Goal: Information Seeking & Learning: Find specific fact

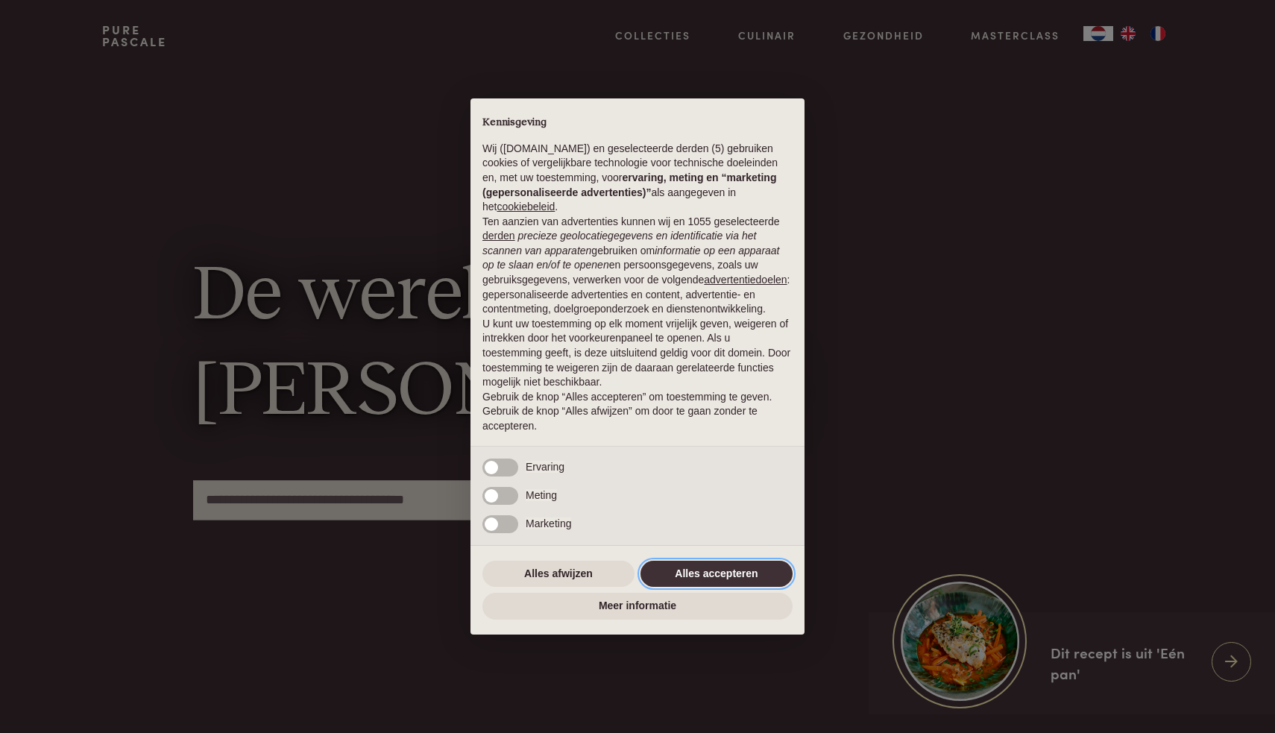
click at [667, 564] on button "Alles accepteren" at bounding box center [716, 574] width 152 height 27
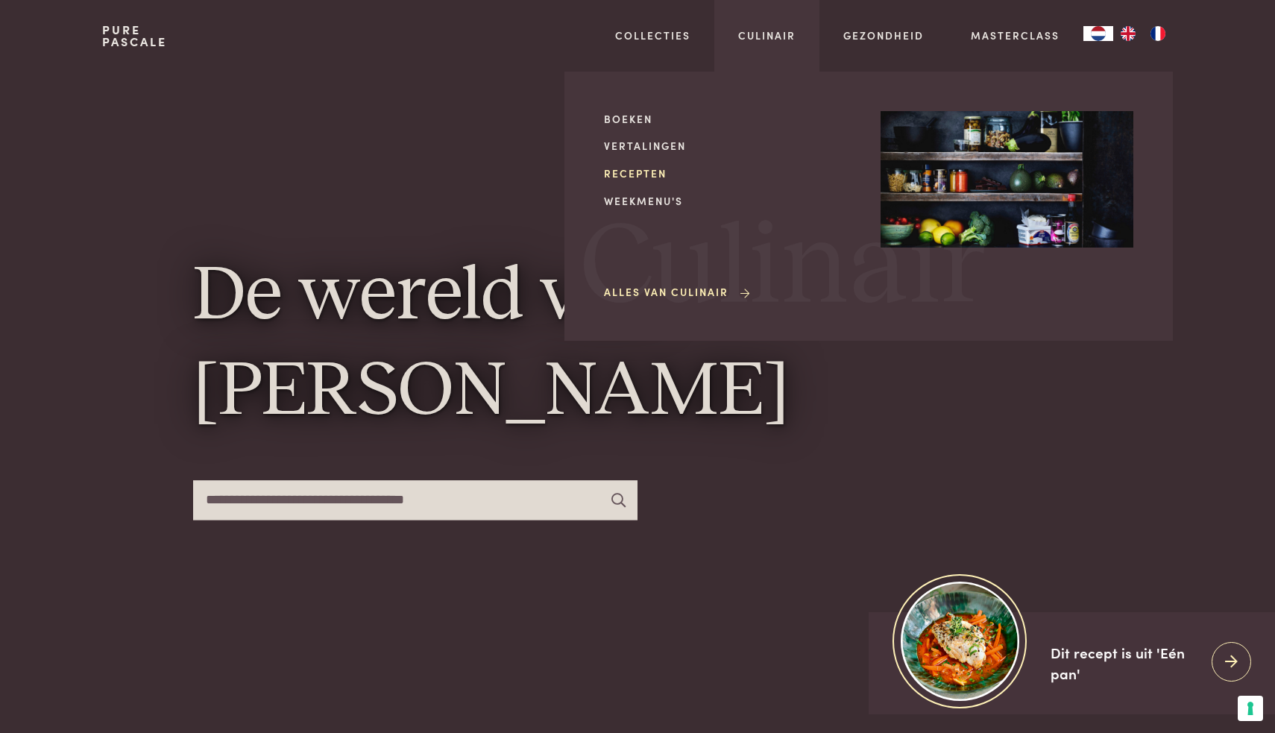
click at [635, 168] on link "Recepten" at bounding box center [730, 173] width 253 height 16
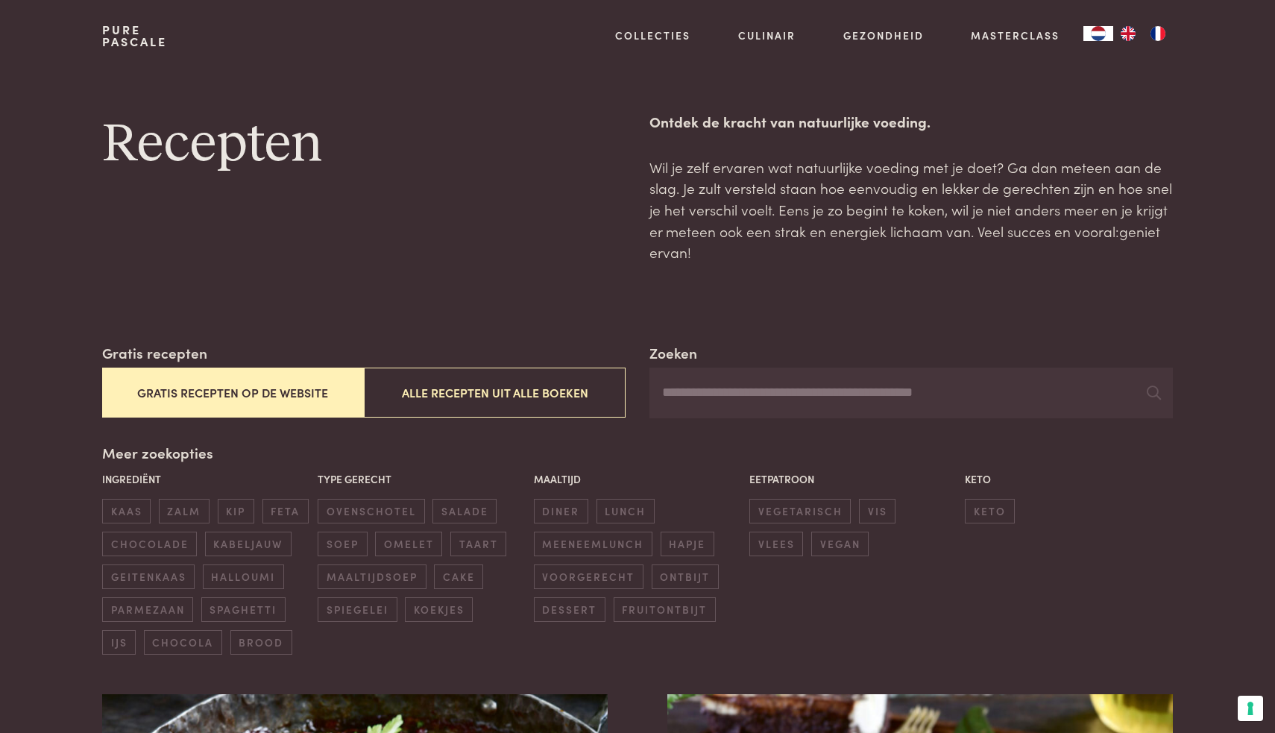
click at [718, 388] on input "Zoeken" at bounding box center [910, 393] width 523 height 51
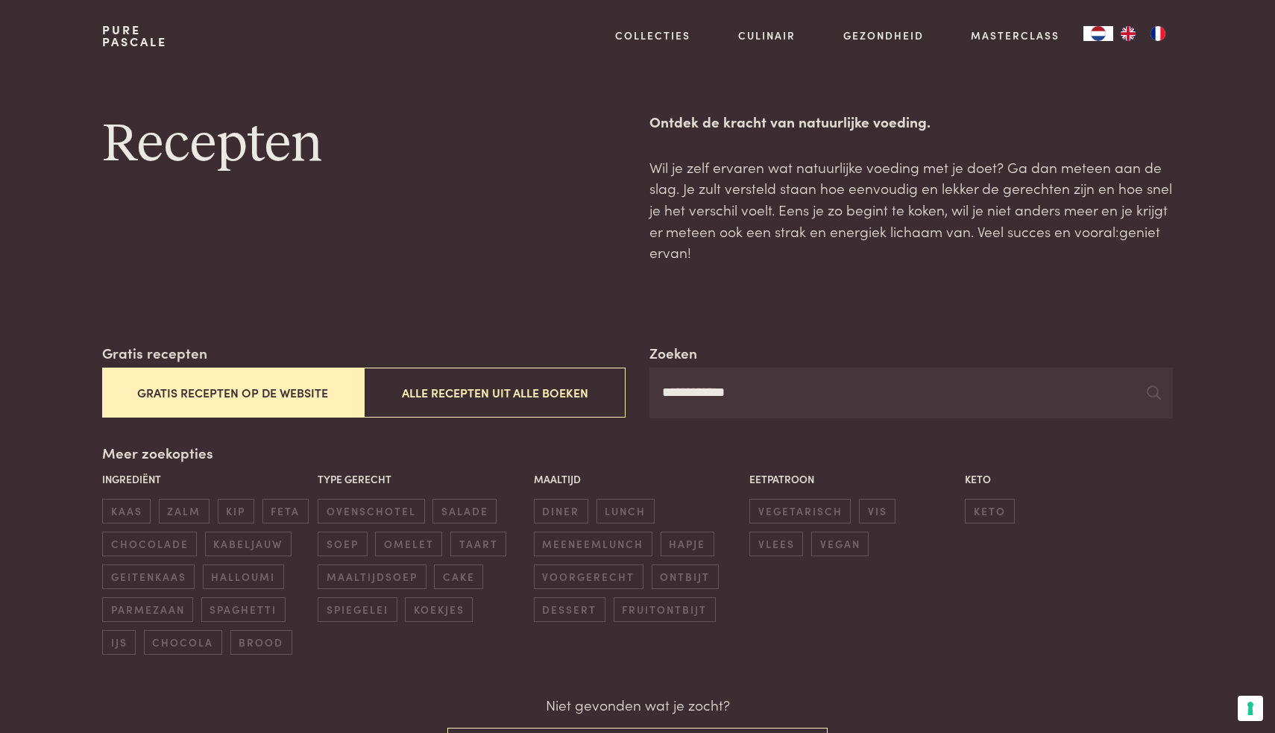
type input "**********"
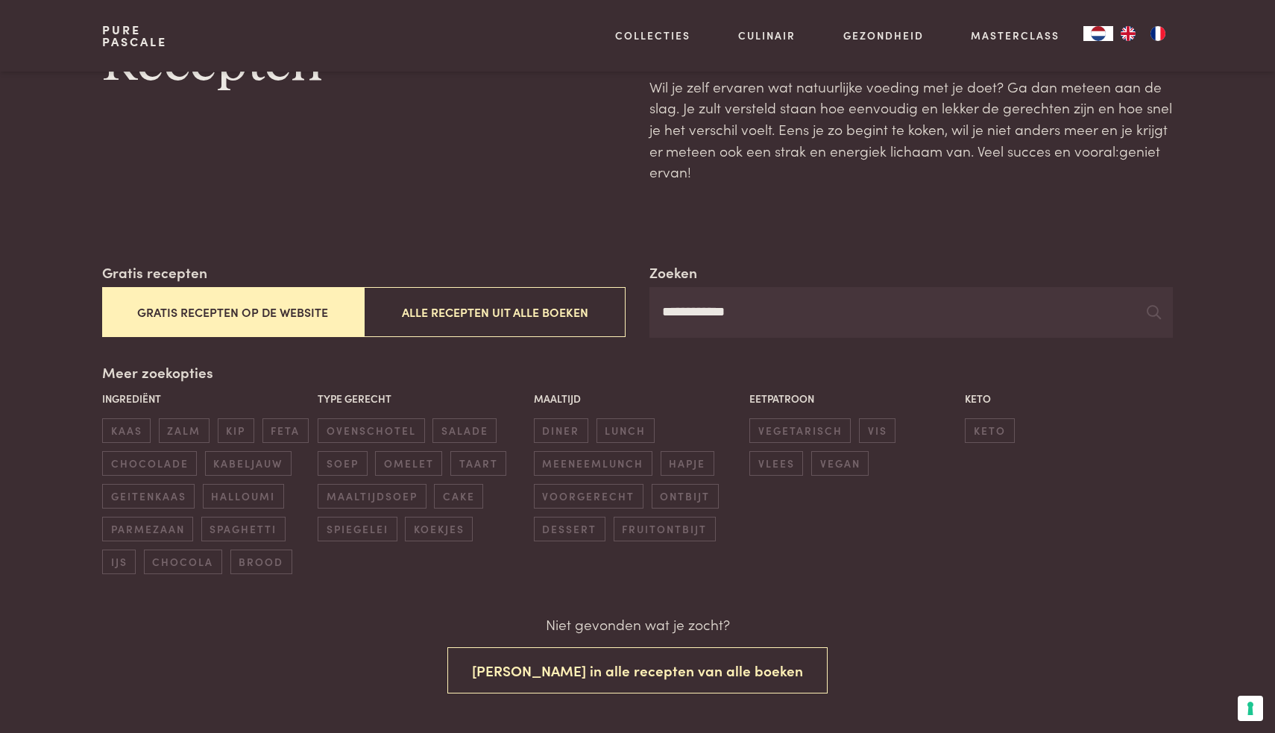
scroll to position [95, 0]
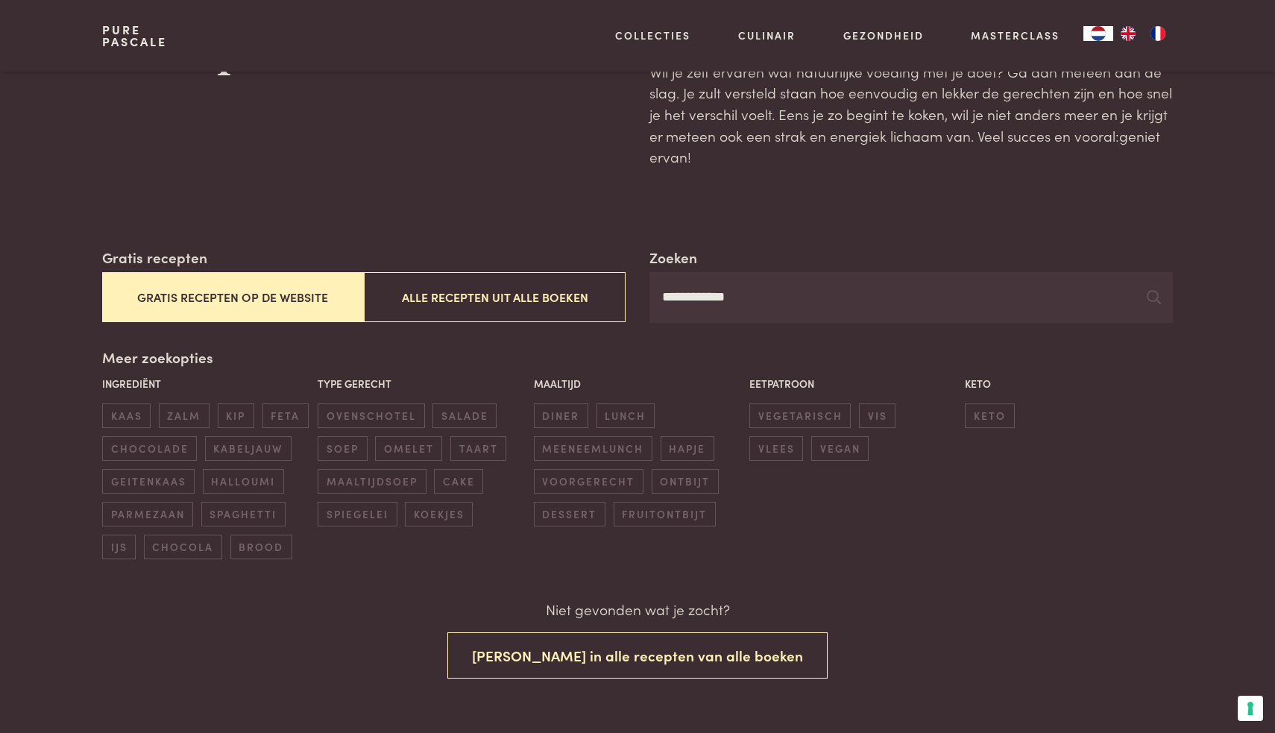
click at [1144, 296] on input "**********" at bounding box center [910, 297] width 523 height 51
click at [1152, 298] on icon at bounding box center [1154, 297] width 14 height 14
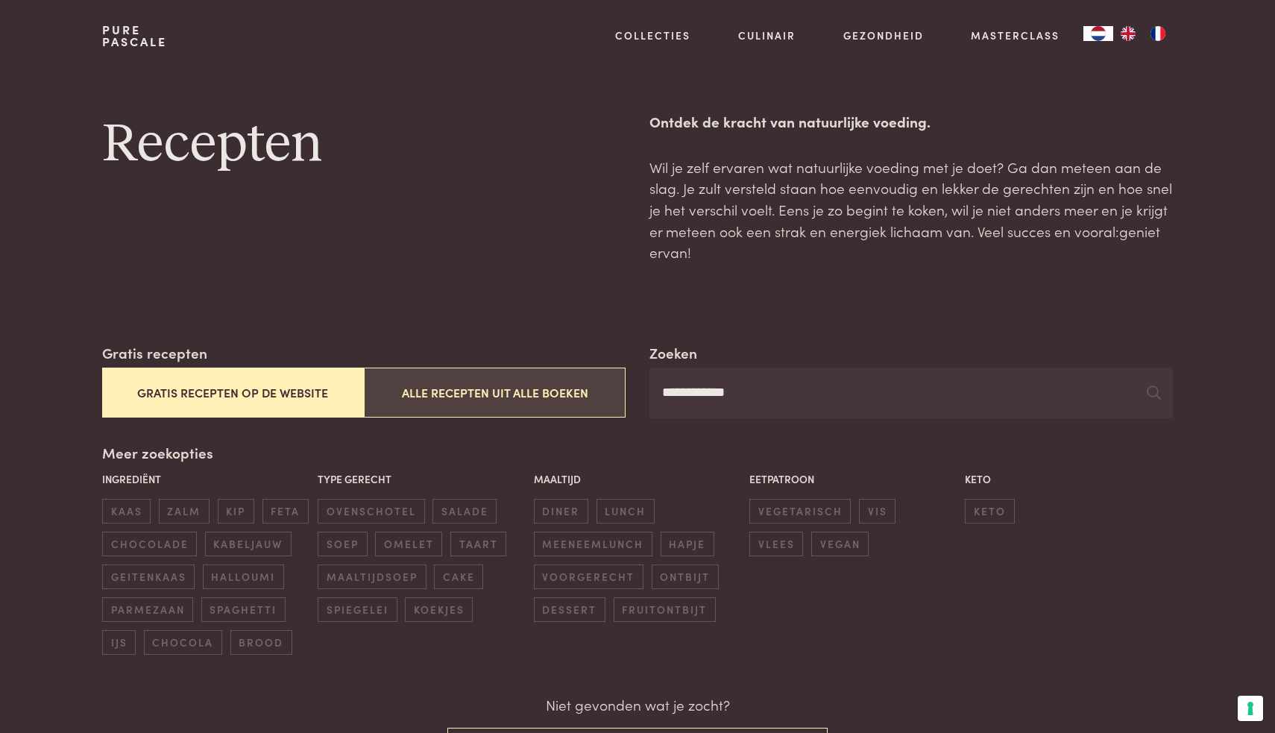
click at [438, 383] on button "Alle recepten uit alle boeken" at bounding box center [495, 393] width 262 height 50
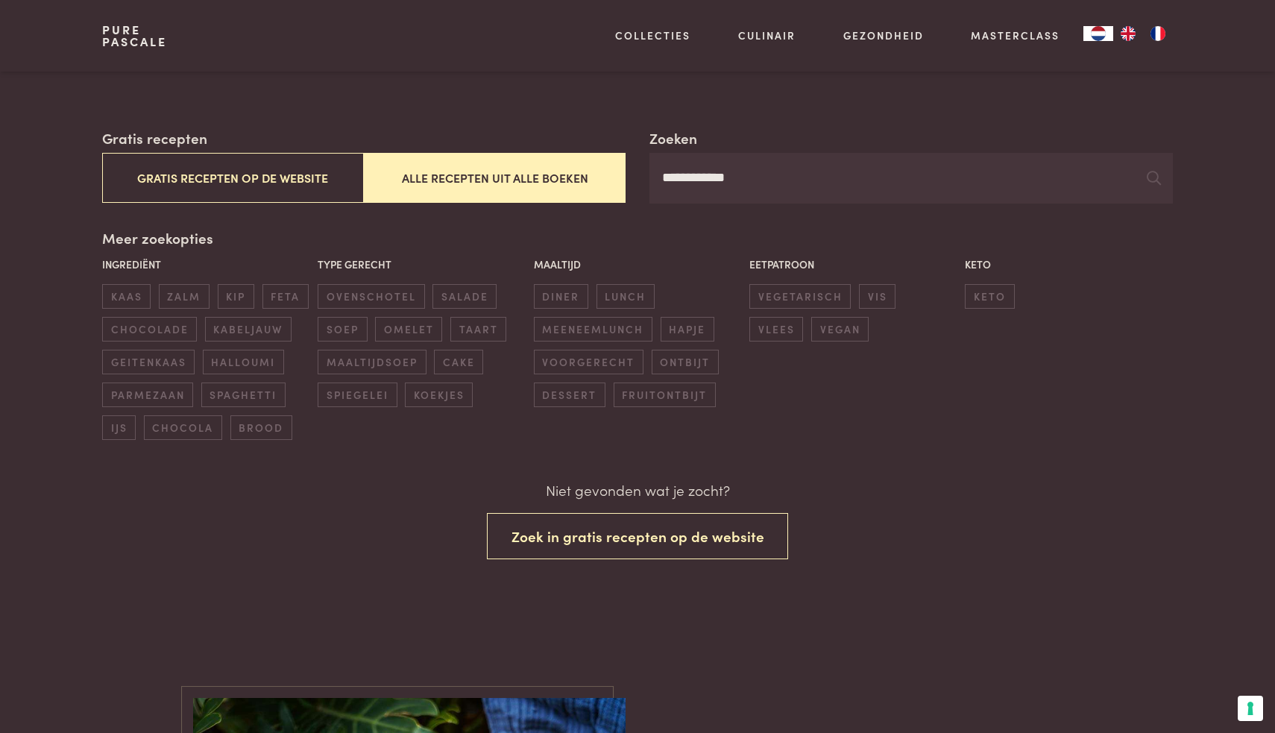
scroll to position [215, 0]
click at [778, 191] on input "**********" at bounding box center [910, 177] width 523 height 51
click at [1154, 181] on icon at bounding box center [1154, 177] width 14 height 14
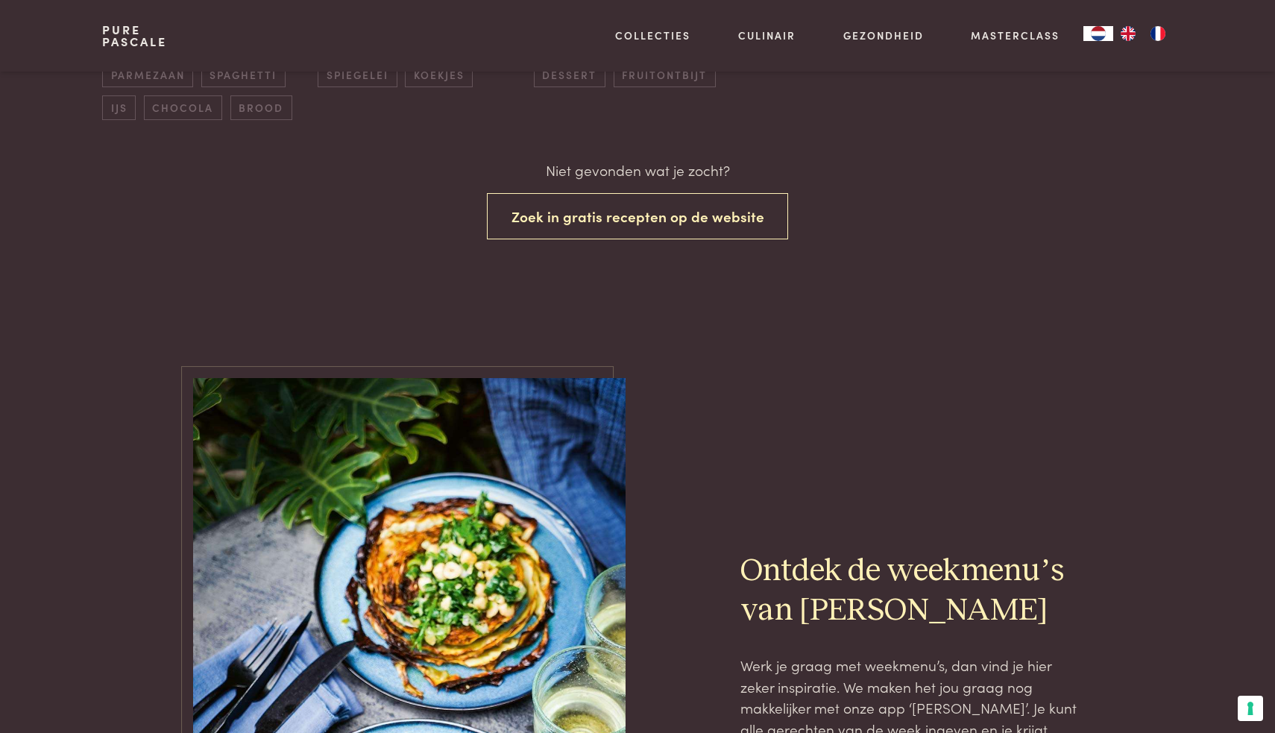
scroll to position [544, 0]
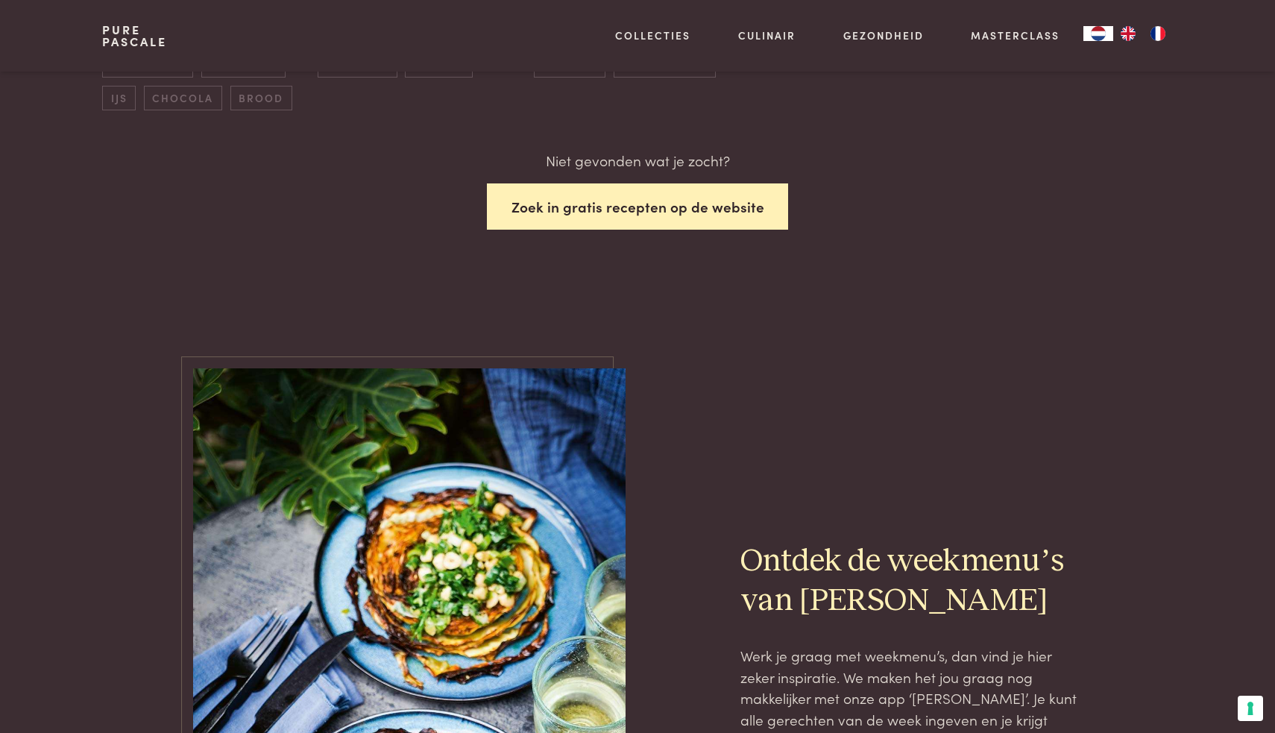
click at [619, 213] on button "Zoek in gratis recepten op de website" at bounding box center [638, 206] width 302 height 47
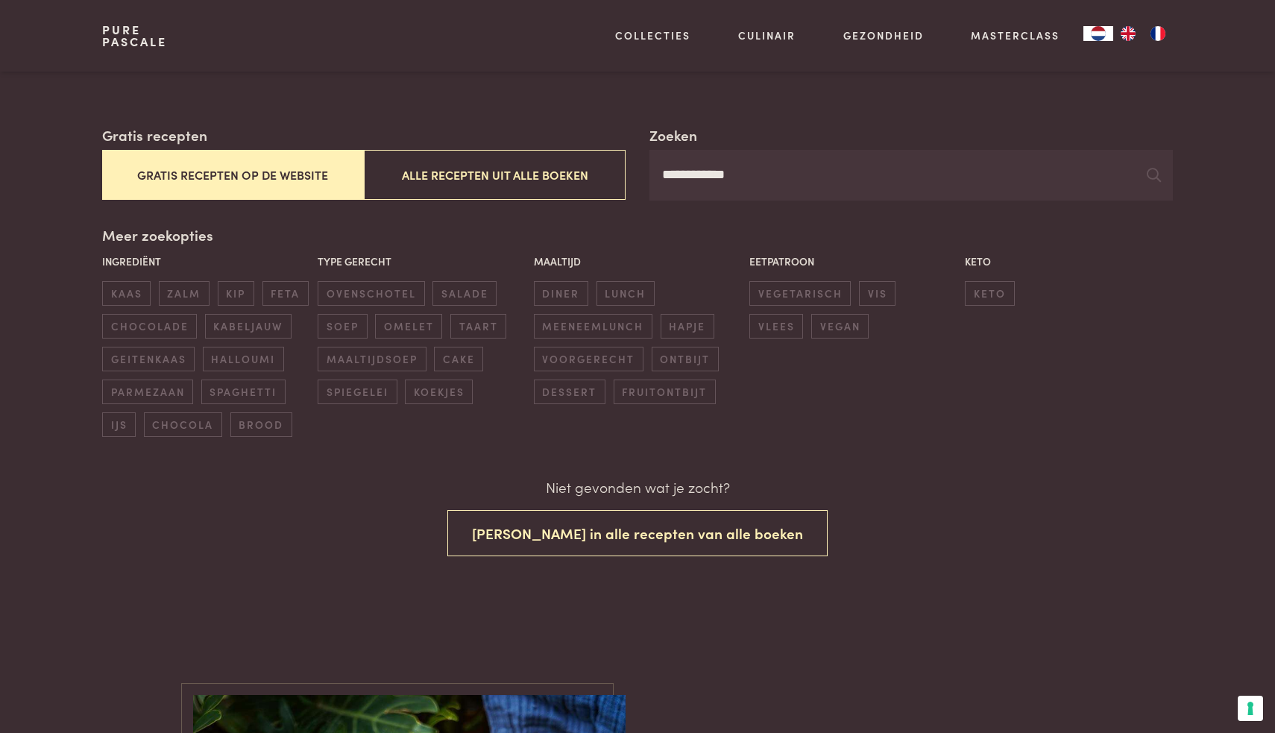
scroll to position [215, 0]
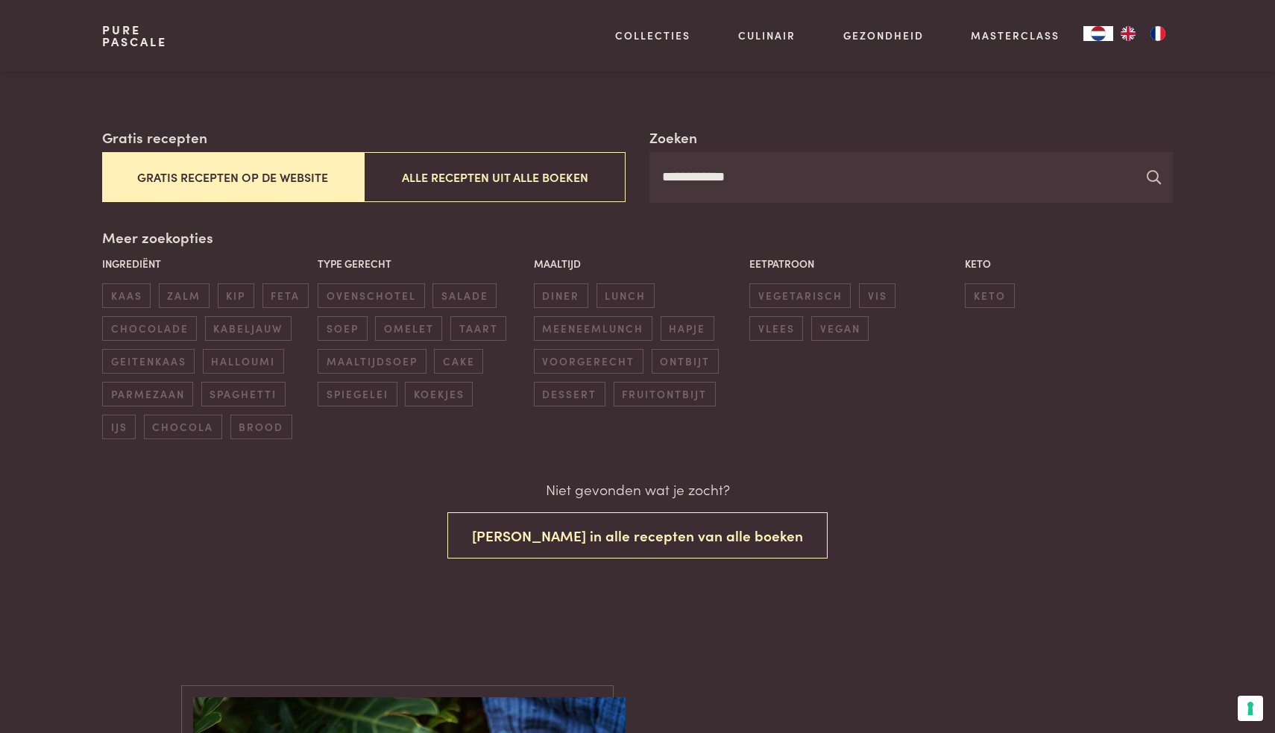
click at [1147, 171] on icon at bounding box center [1154, 177] width 14 height 14
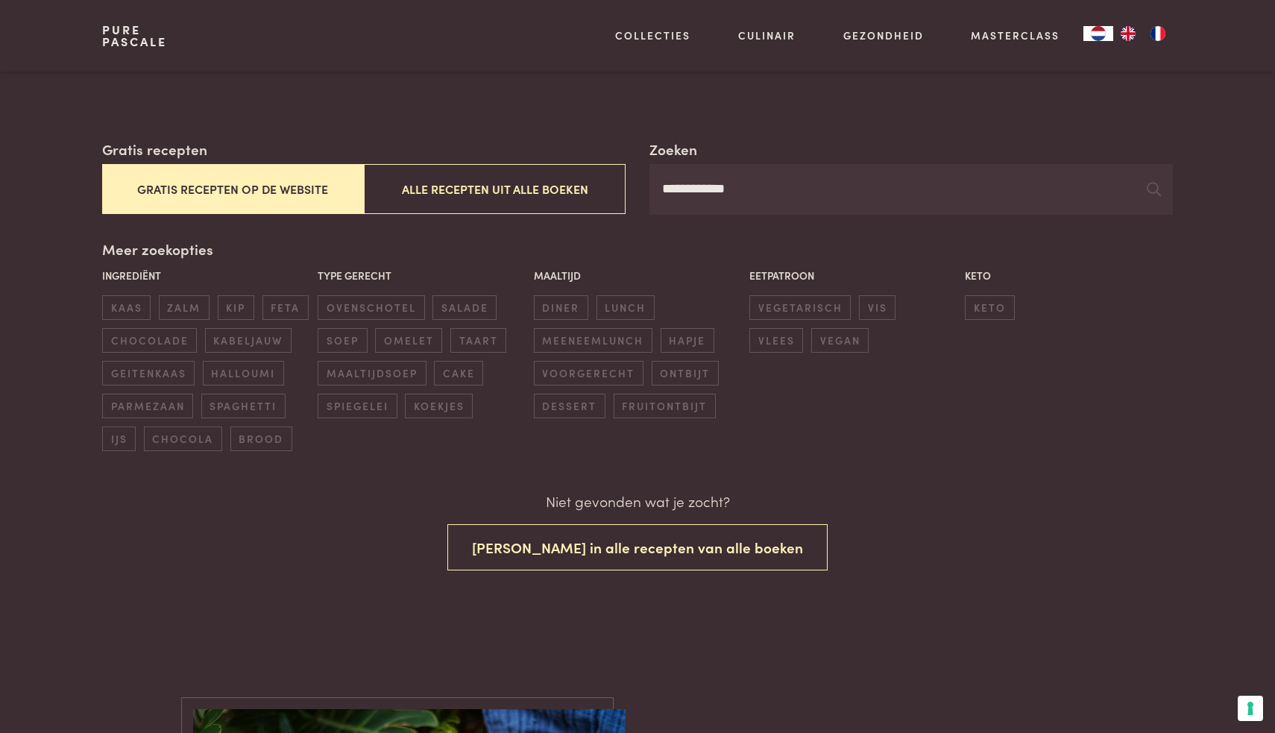
scroll to position [184, 0]
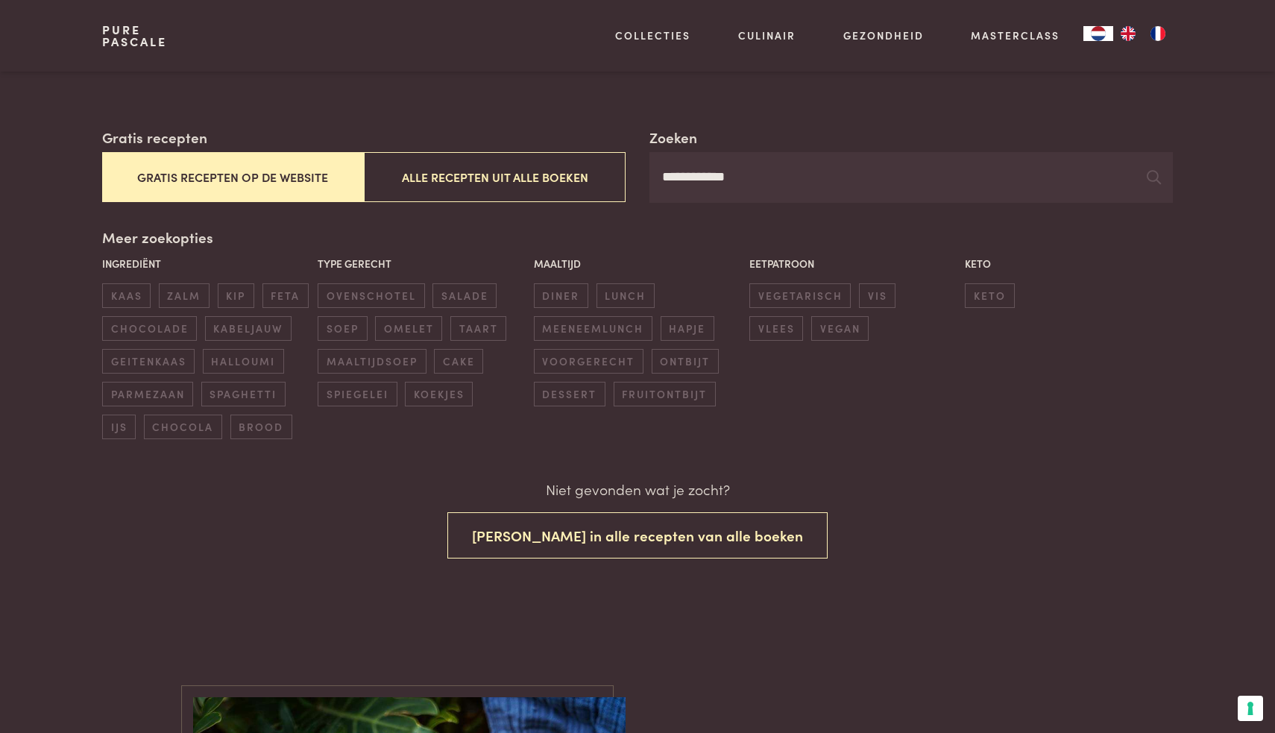
scroll to position [52, 0]
